Goal: Task Accomplishment & Management: Use online tool/utility

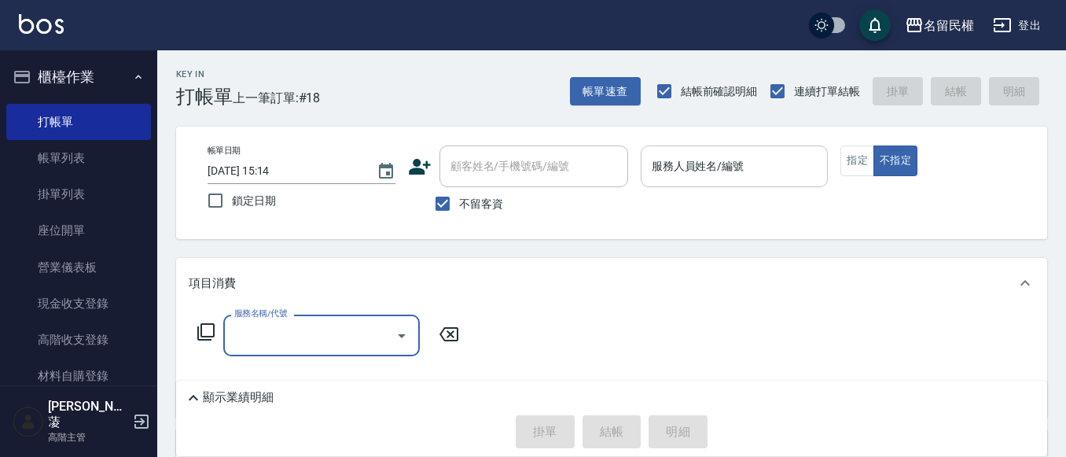
click at [684, 171] on input "服務人員姓名/編號" at bounding box center [735, 166] width 174 height 28
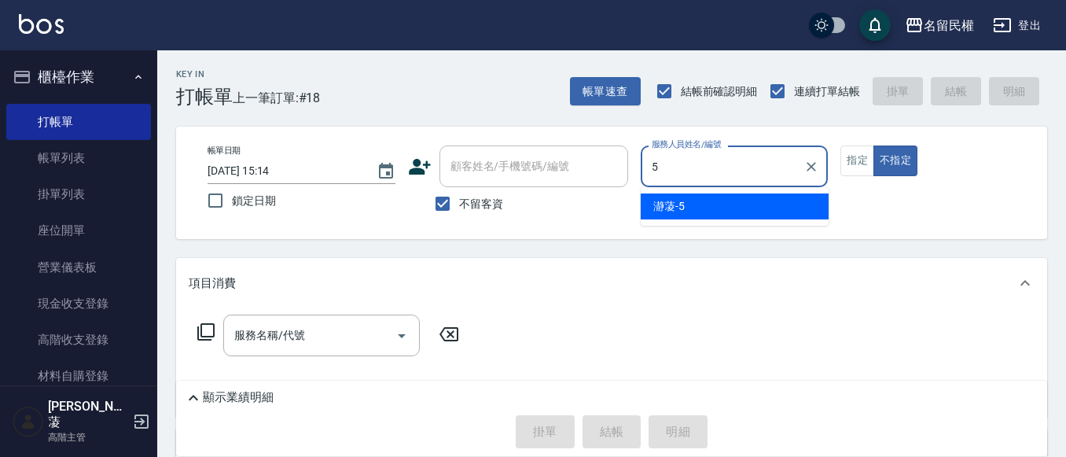
type input "瀞蓤-5"
type button "false"
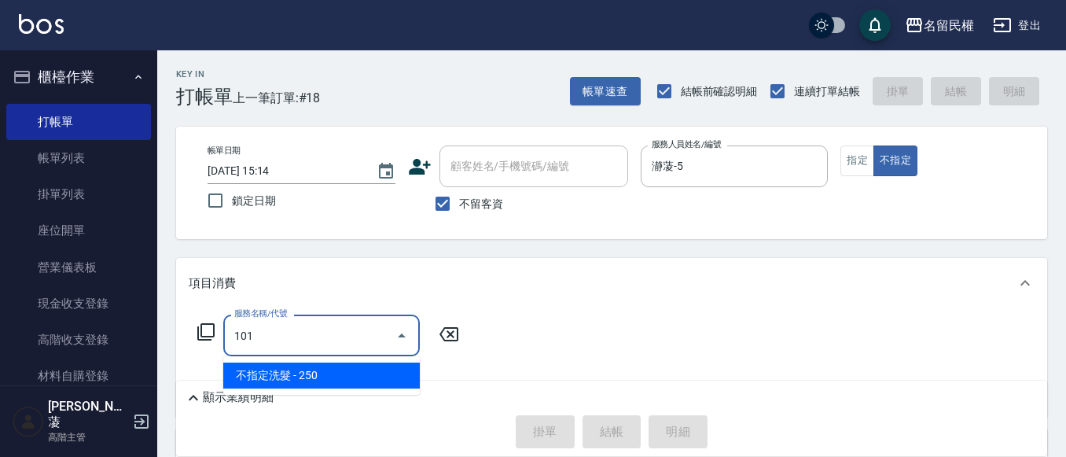
type input "不指定洗髮(101)"
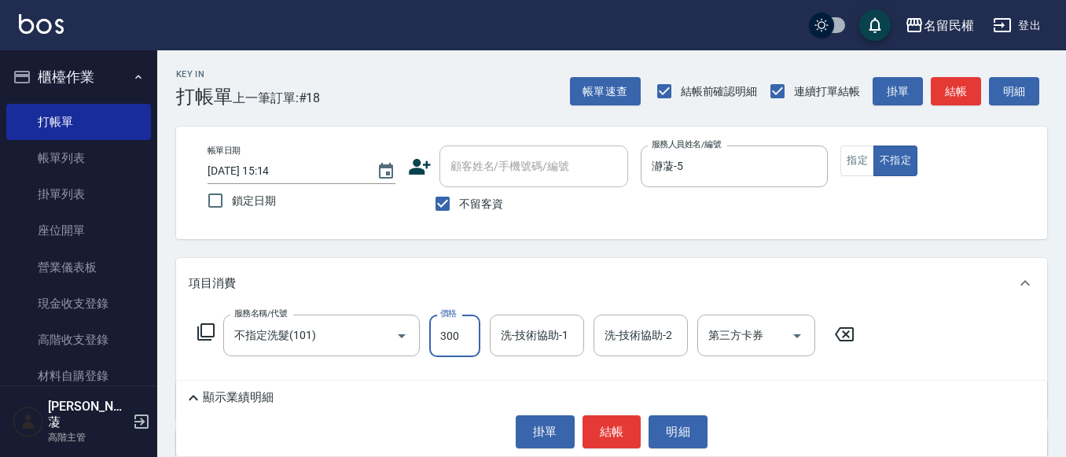
type input "300"
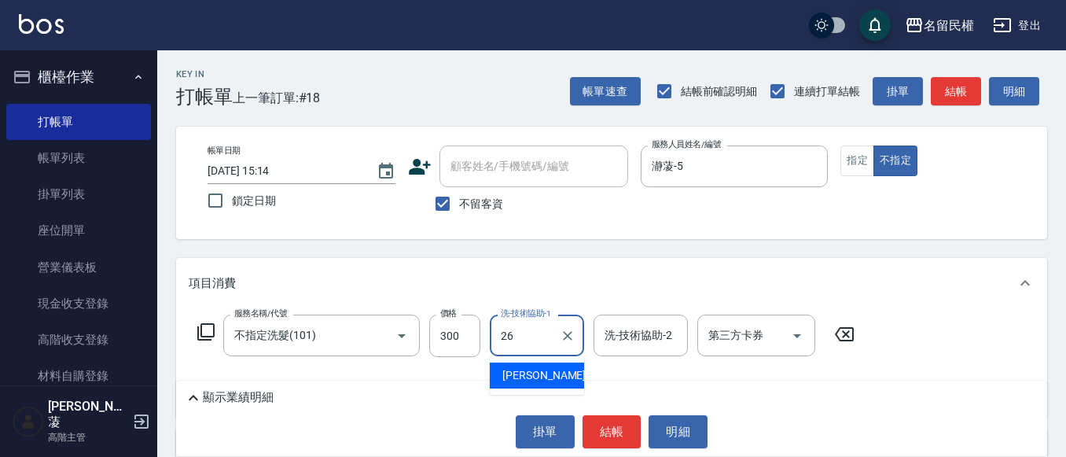
type input "沅莘-26"
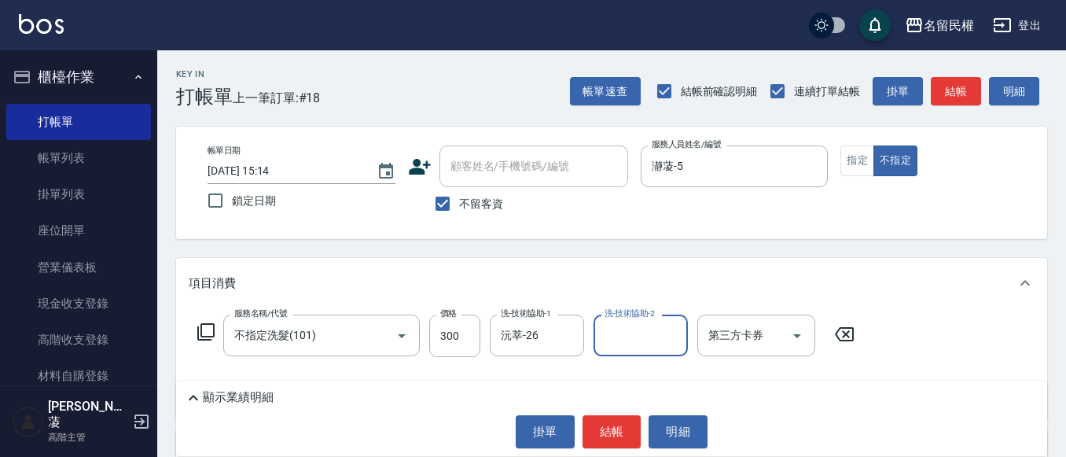
click at [610, 413] on div "顯示業績明細 掛單 結帳 明細" at bounding box center [611, 417] width 871 height 75
click at [604, 421] on button "結帳" at bounding box center [611, 431] width 59 height 33
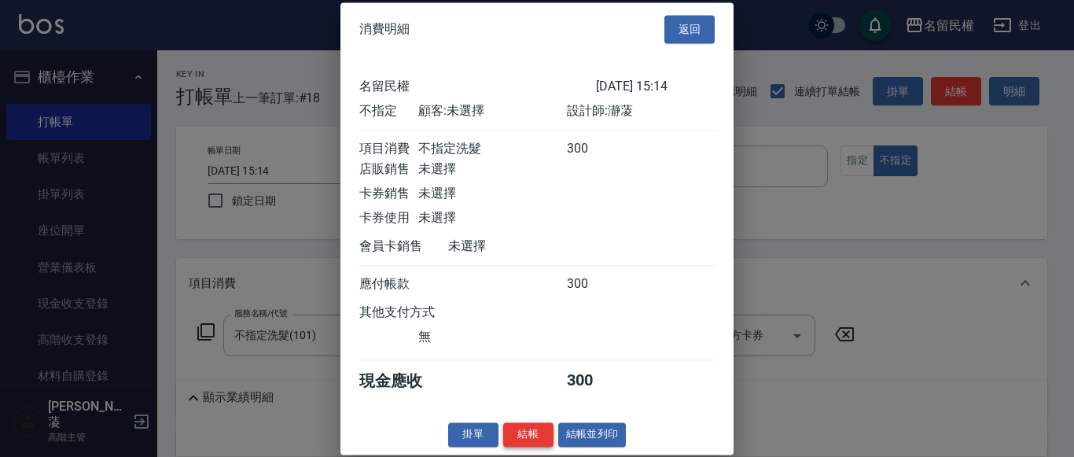
click at [537, 446] on button "結帳" at bounding box center [528, 434] width 50 height 24
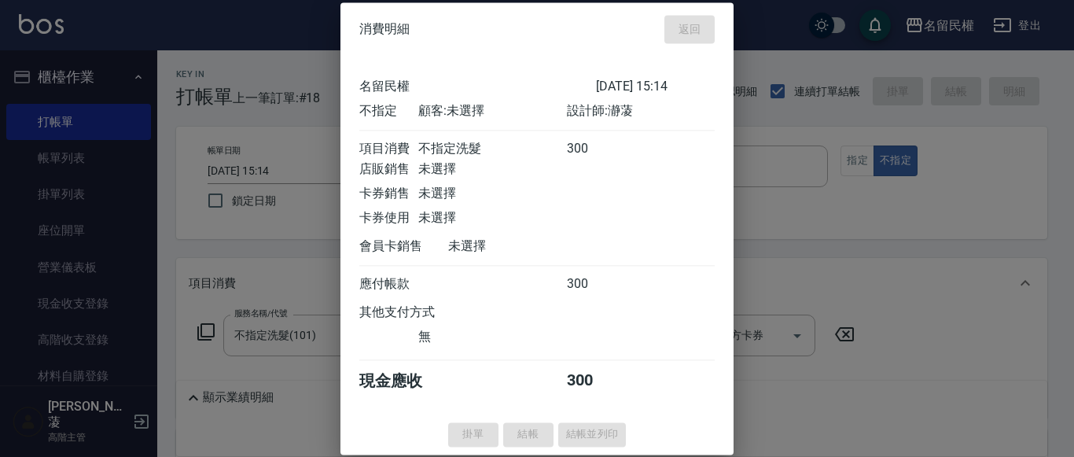
type input "[DATE] 16:10"
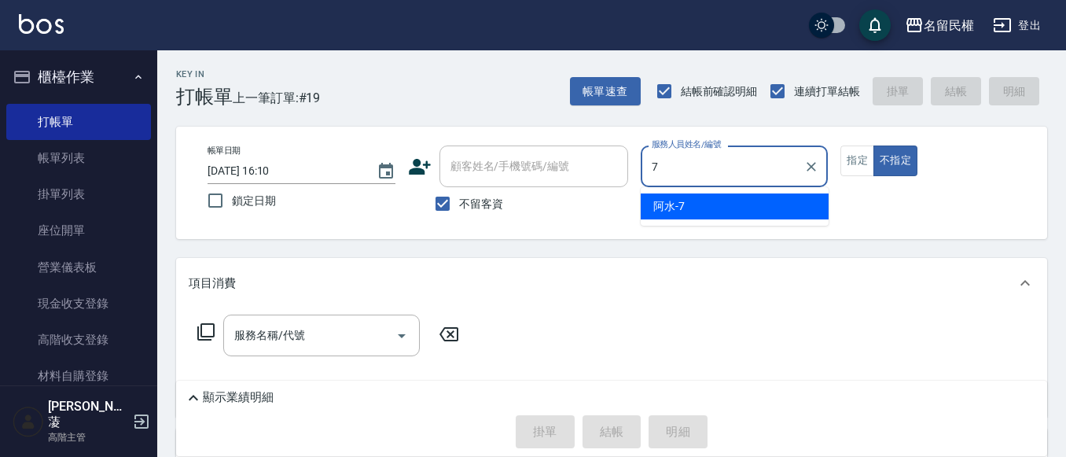
type input "阿水-7"
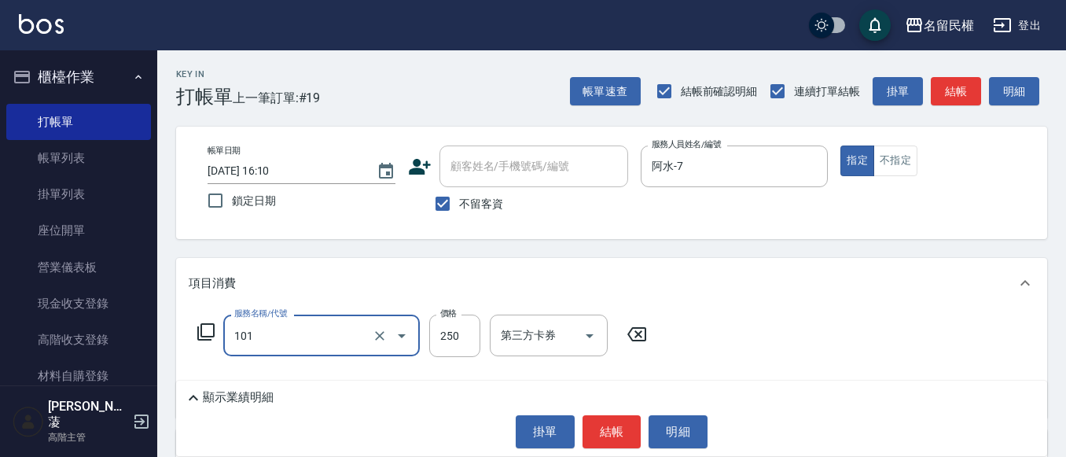
type input "不指定洗髮(101)"
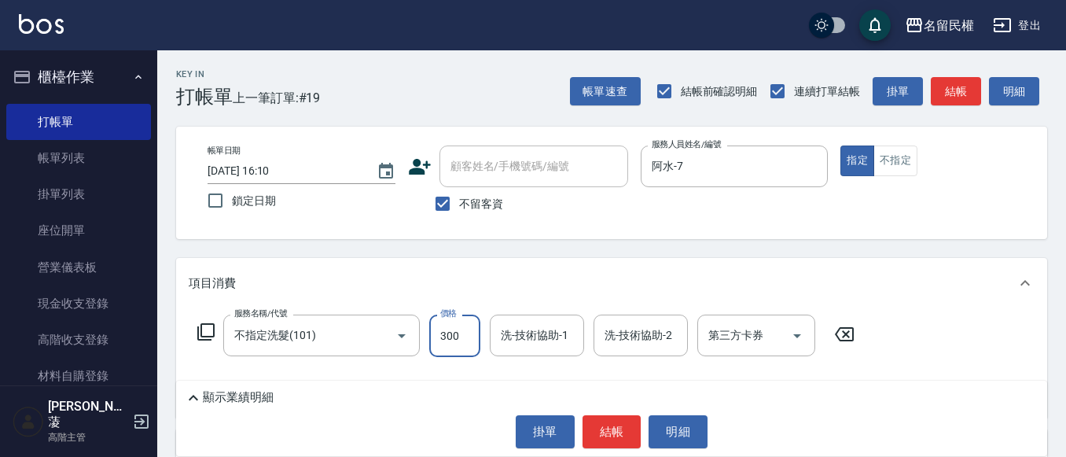
type input "300"
type input "9"
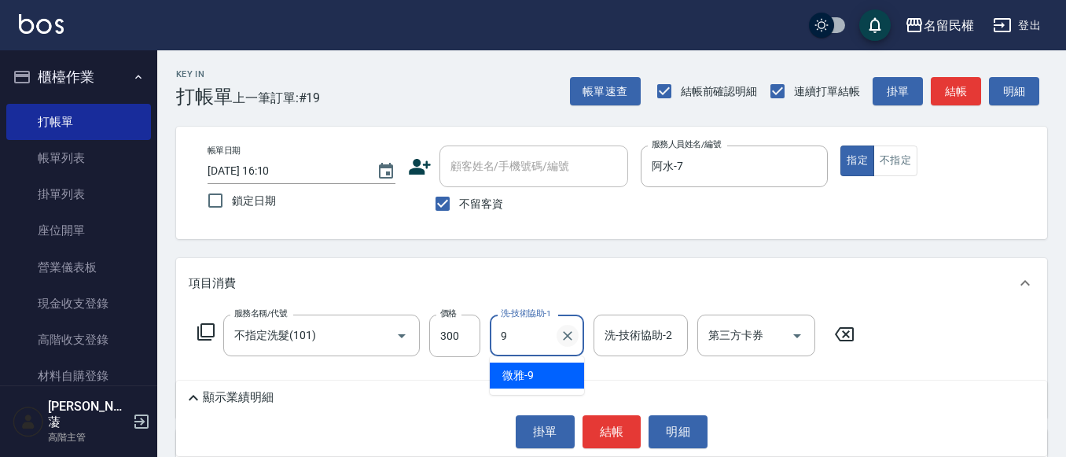
click at [571, 336] on icon "Clear" at bounding box center [568, 336] width 16 height 16
type input "阿水-7"
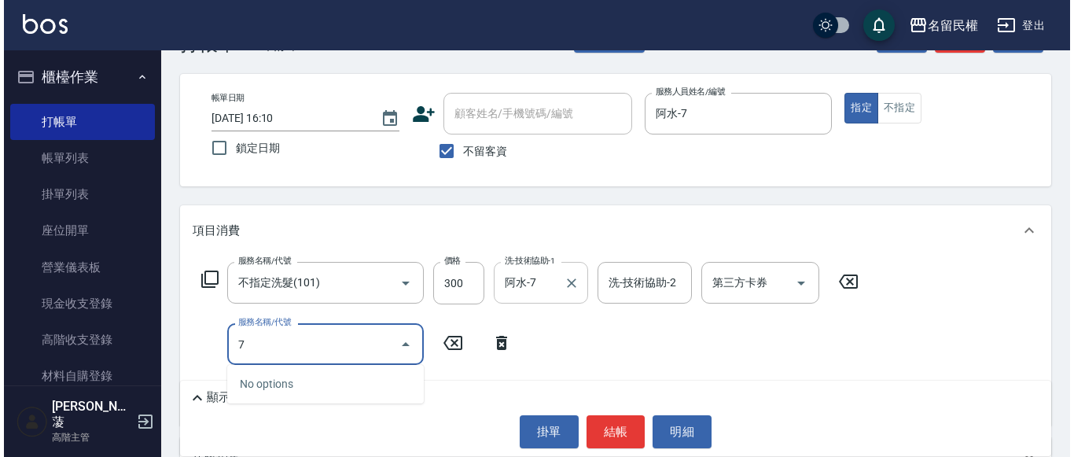
scroll to position [79, 0]
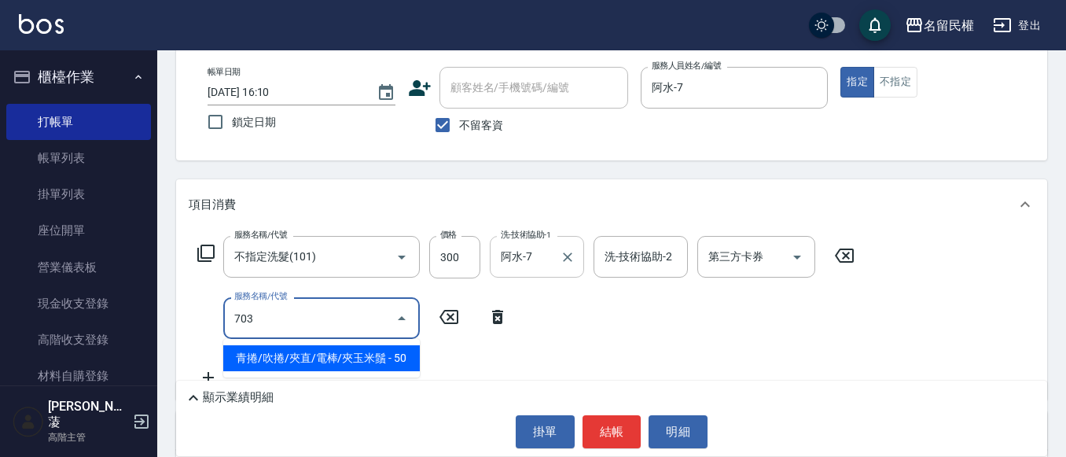
type input "青捲/吹捲/夾直/電棒/夾玉米鬚(703)"
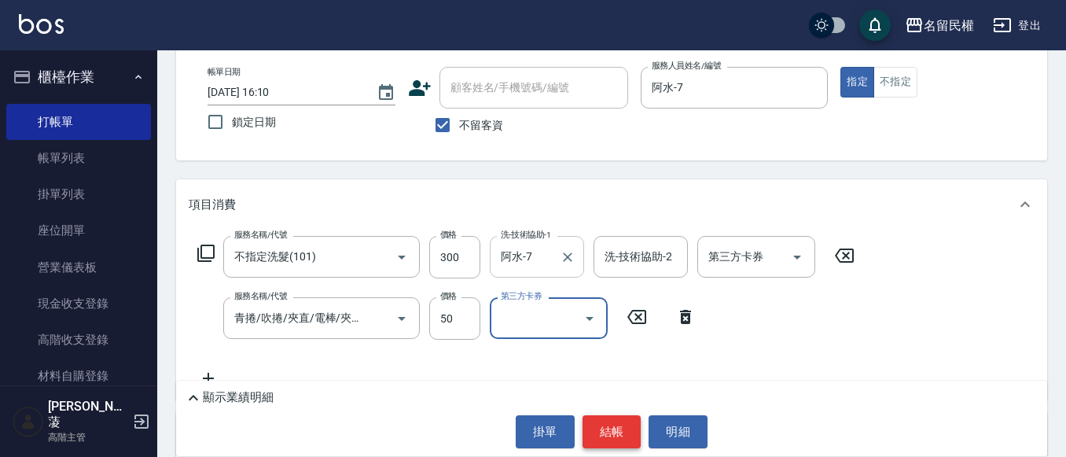
click at [637, 437] on button "結帳" at bounding box center [611, 431] width 59 height 33
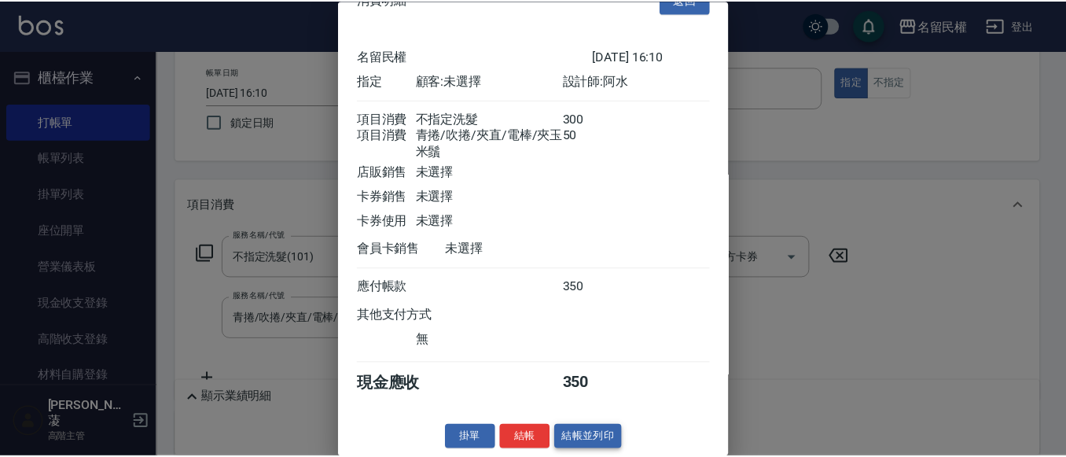
scroll to position [58, 0]
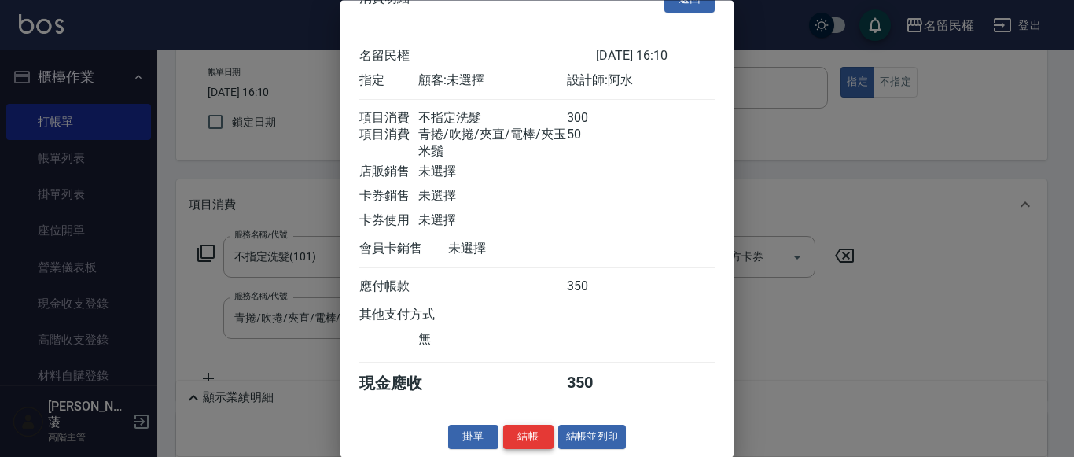
click at [531, 441] on button "結帳" at bounding box center [528, 437] width 50 height 24
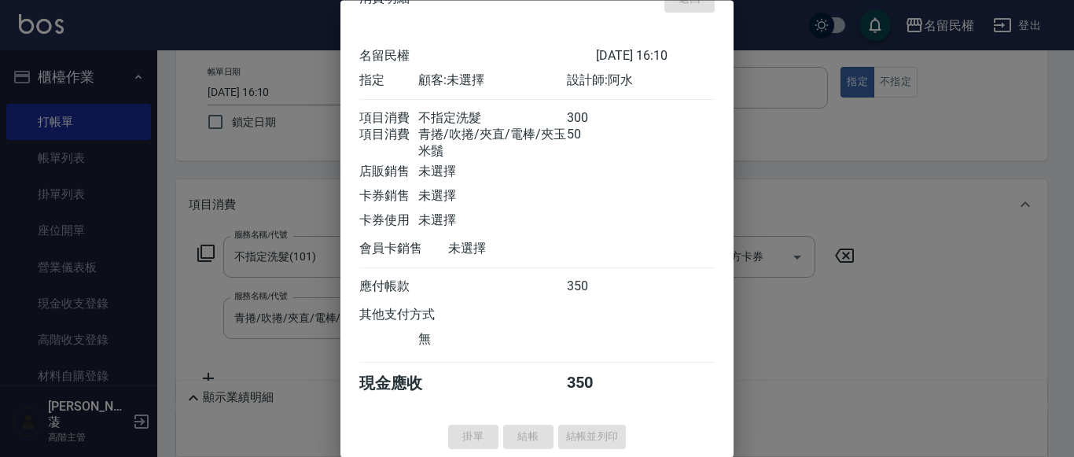
type input "[DATE] 16:12"
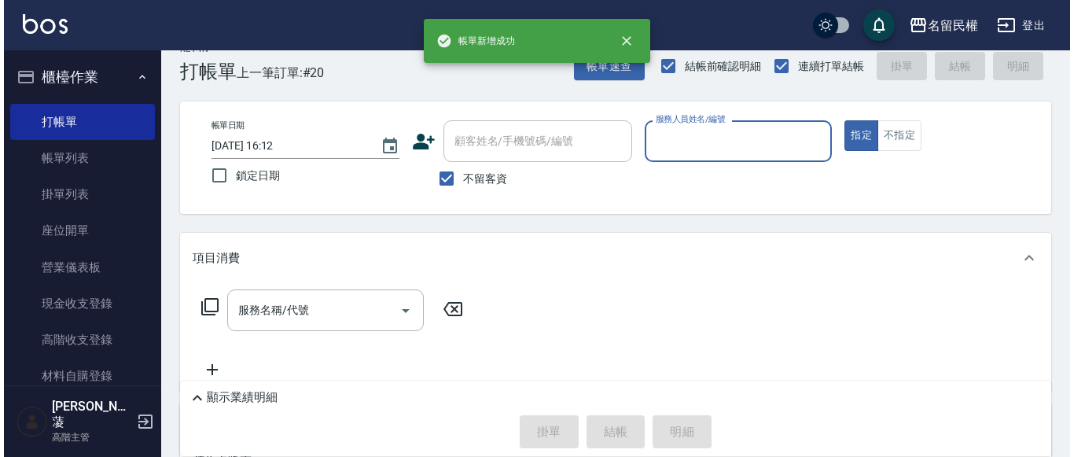
scroll to position [0, 0]
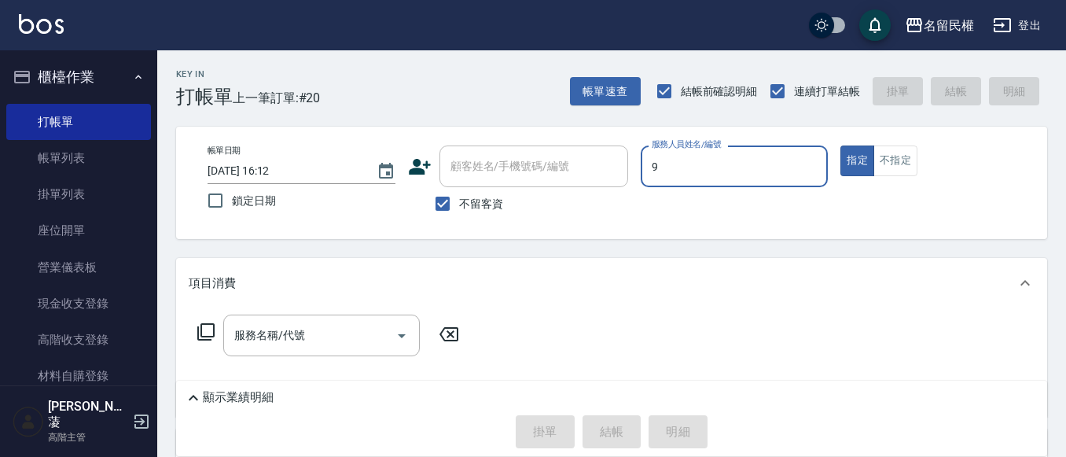
type input "微雅-9"
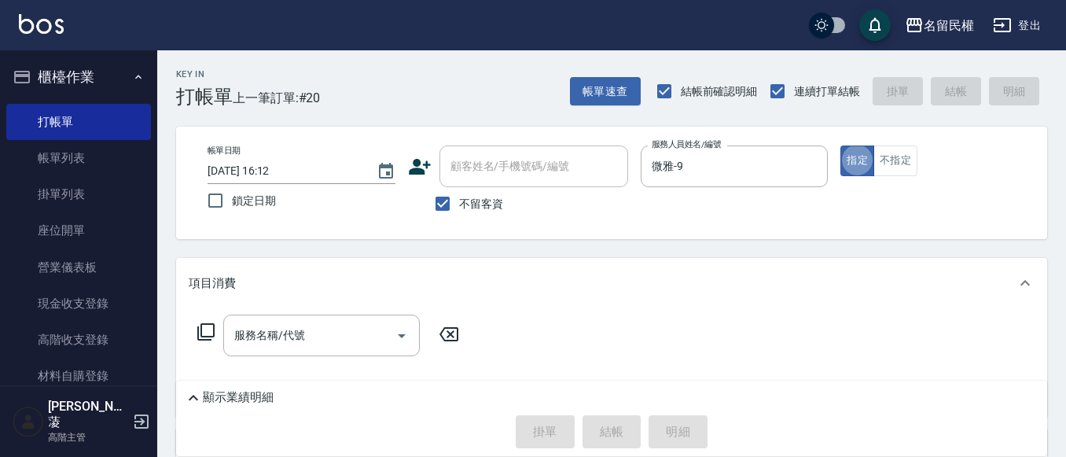
type button "true"
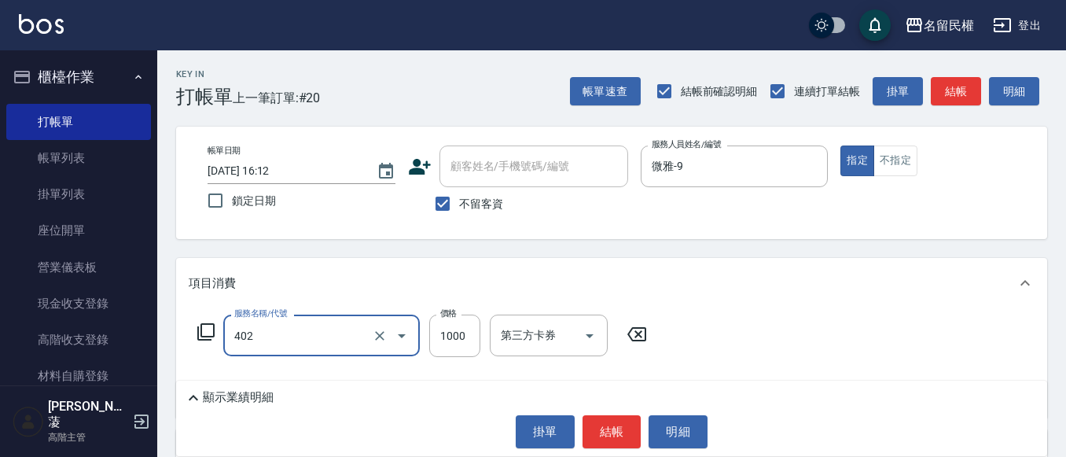
type input "染髮(402)"
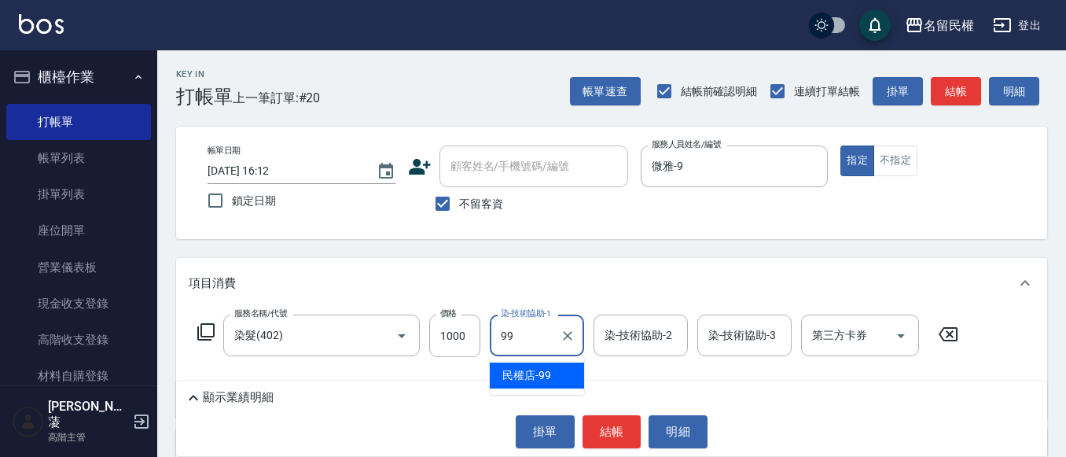
type input "9"
type input "[PERSON_NAME]-27"
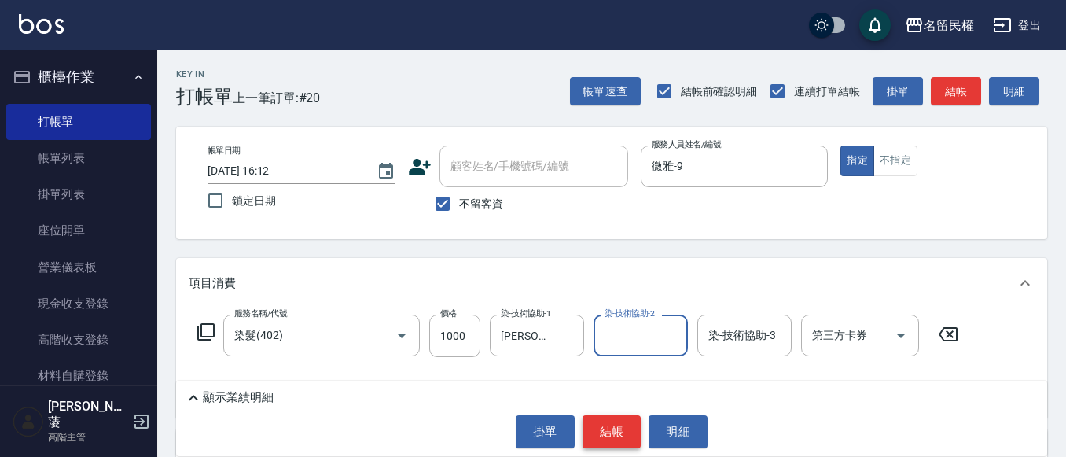
click at [602, 425] on button "結帳" at bounding box center [611, 431] width 59 height 33
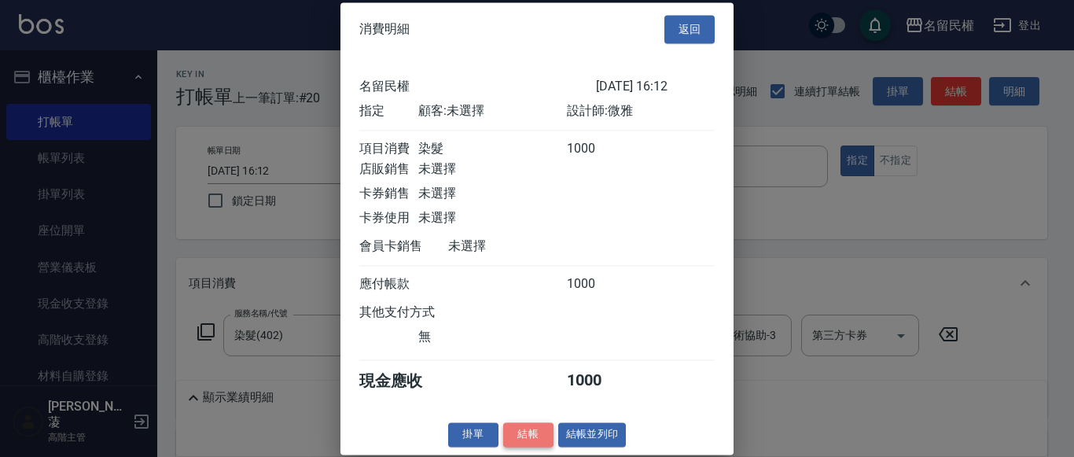
click at [524, 445] on button "結帳" at bounding box center [528, 434] width 50 height 24
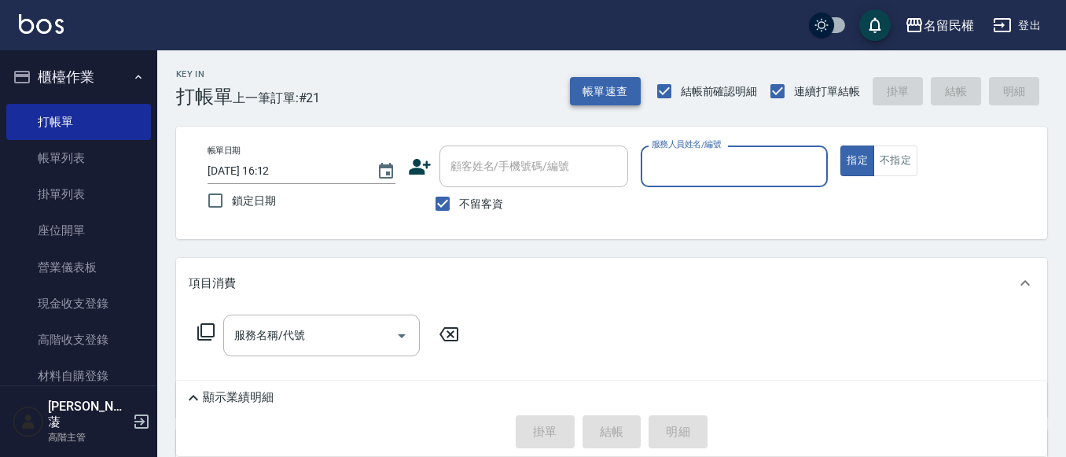
click at [607, 79] on button "帳單速查" at bounding box center [605, 91] width 71 height 29
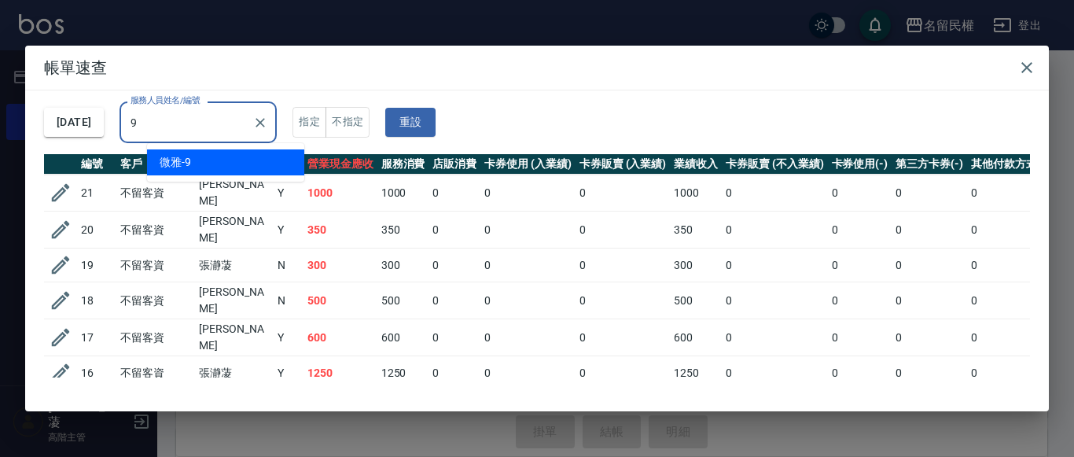
click at [211, 126] on input "9" at bounding box center [186, 122] width 119 height 28
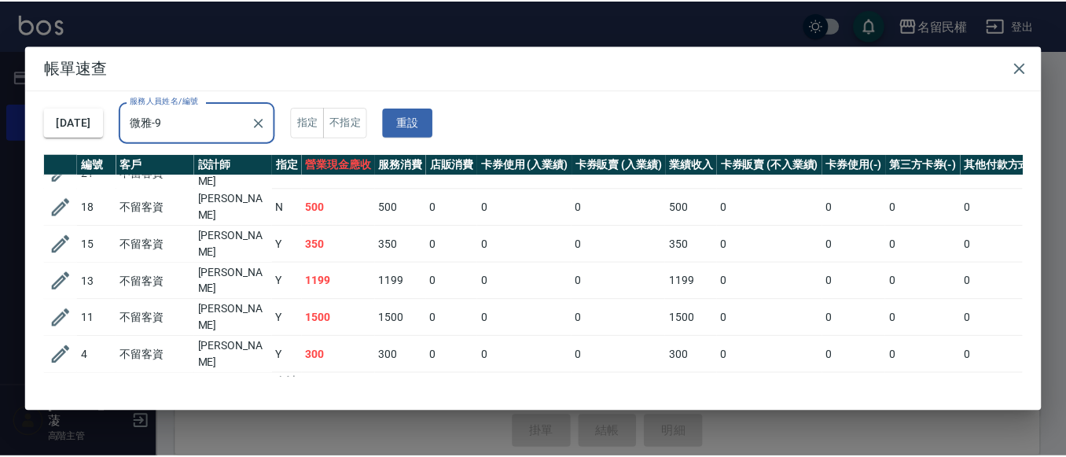
scroll to position [32, 0]
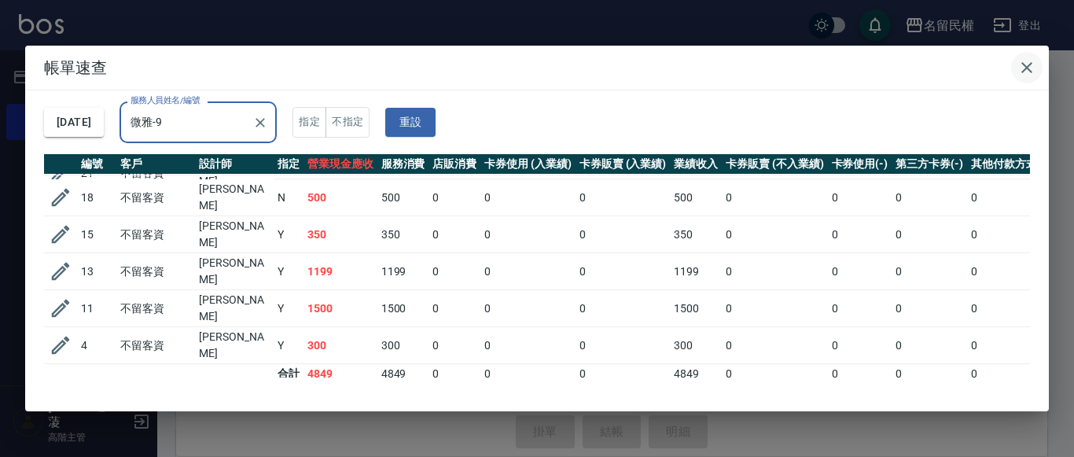
type input "微雅-9"
click at [1019, 70] on icon "button" at bounding box center [1026, 67] width 19 height 19
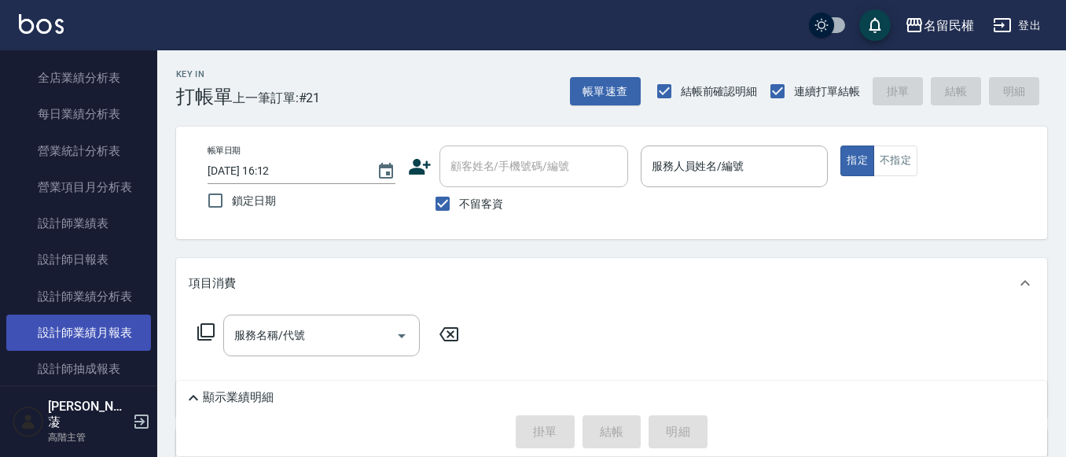
scroll to position [943, 0]
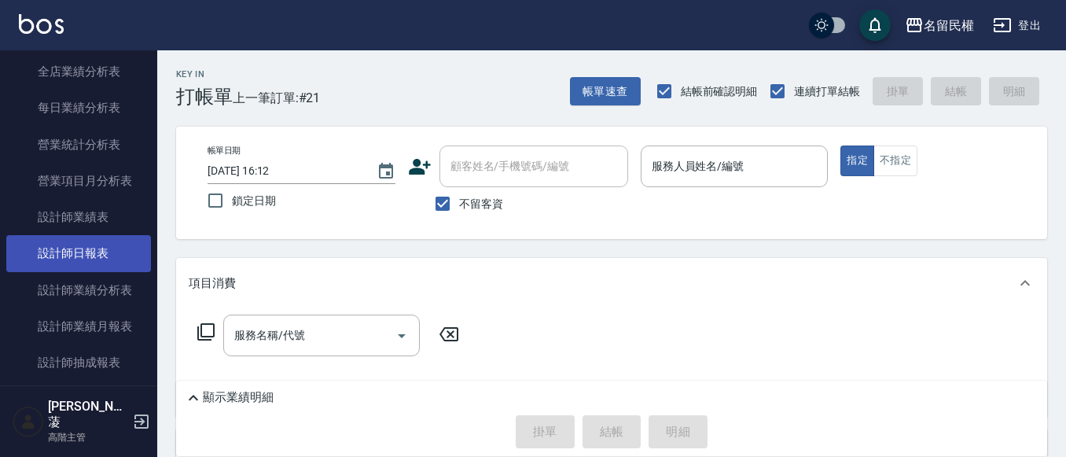
click at [112, 252] on link "設計師日報表" at bounding box center [78, 253] width 145 height 36
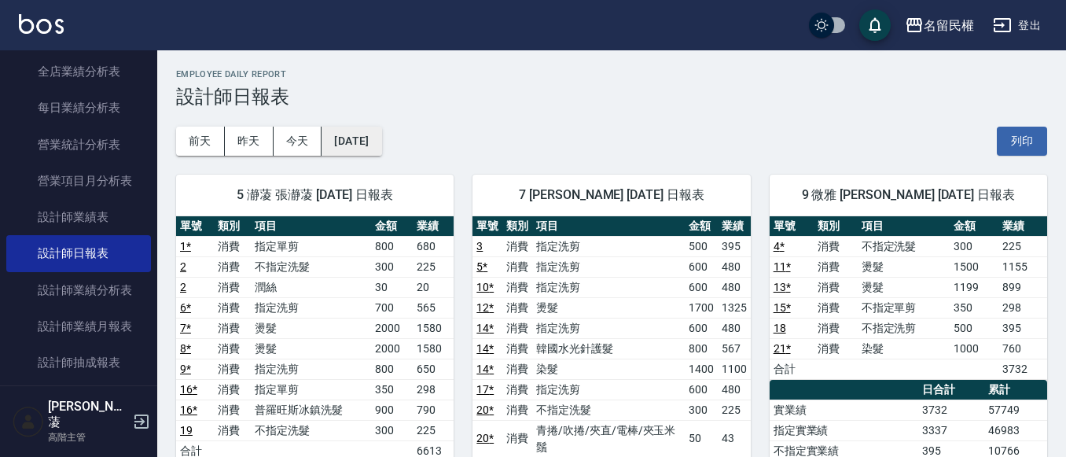
click at [381, 139] on button "[DATE]" at bounding box center [351, 141] width 60 height 29
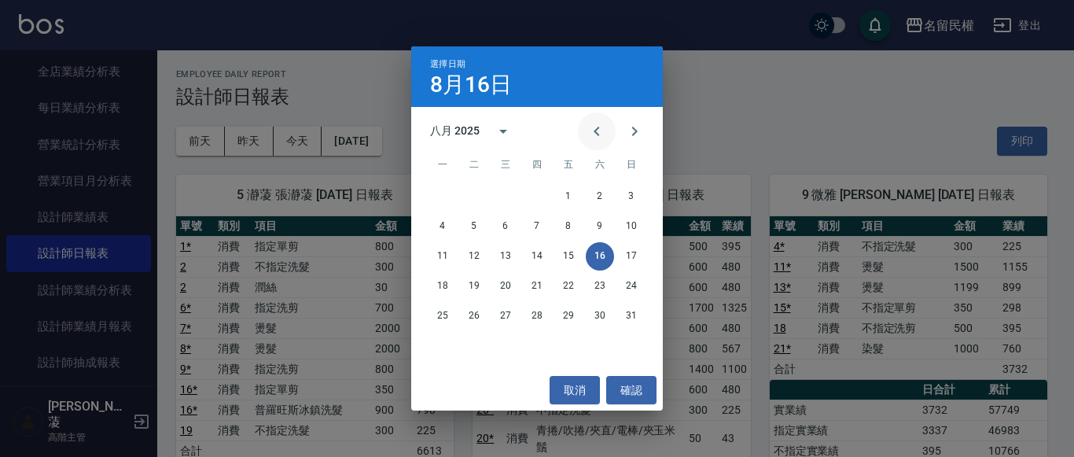
click at [596, 138] on icon "Previous month" at bounding box center [596, 131] width 19 height 19
click at [538, 255] on button "17" at bounding box center [537, 256] width 28 height 28
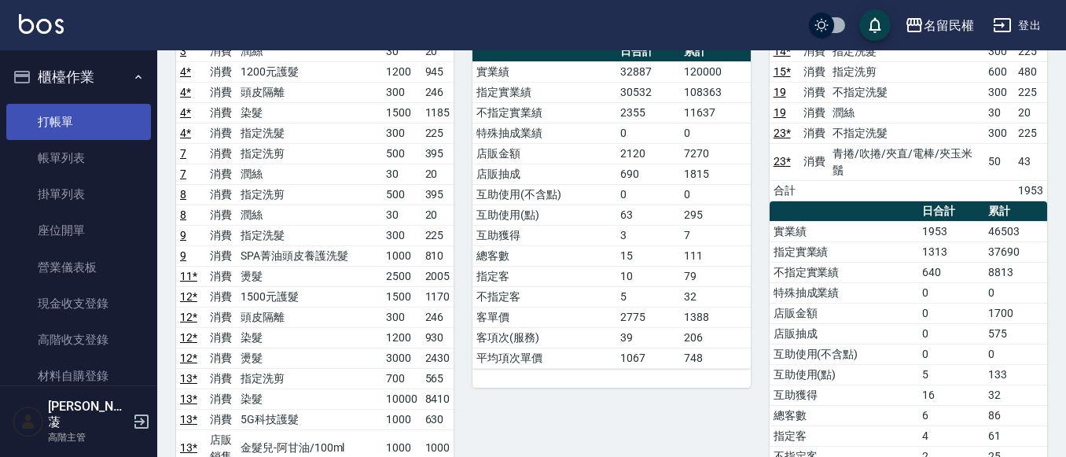
click at [119, 132] on link "打帳單" at bounding box center [78, 122] width 145 height 36
